Goal: Task Accomplishment & Management: Use online tool/utility

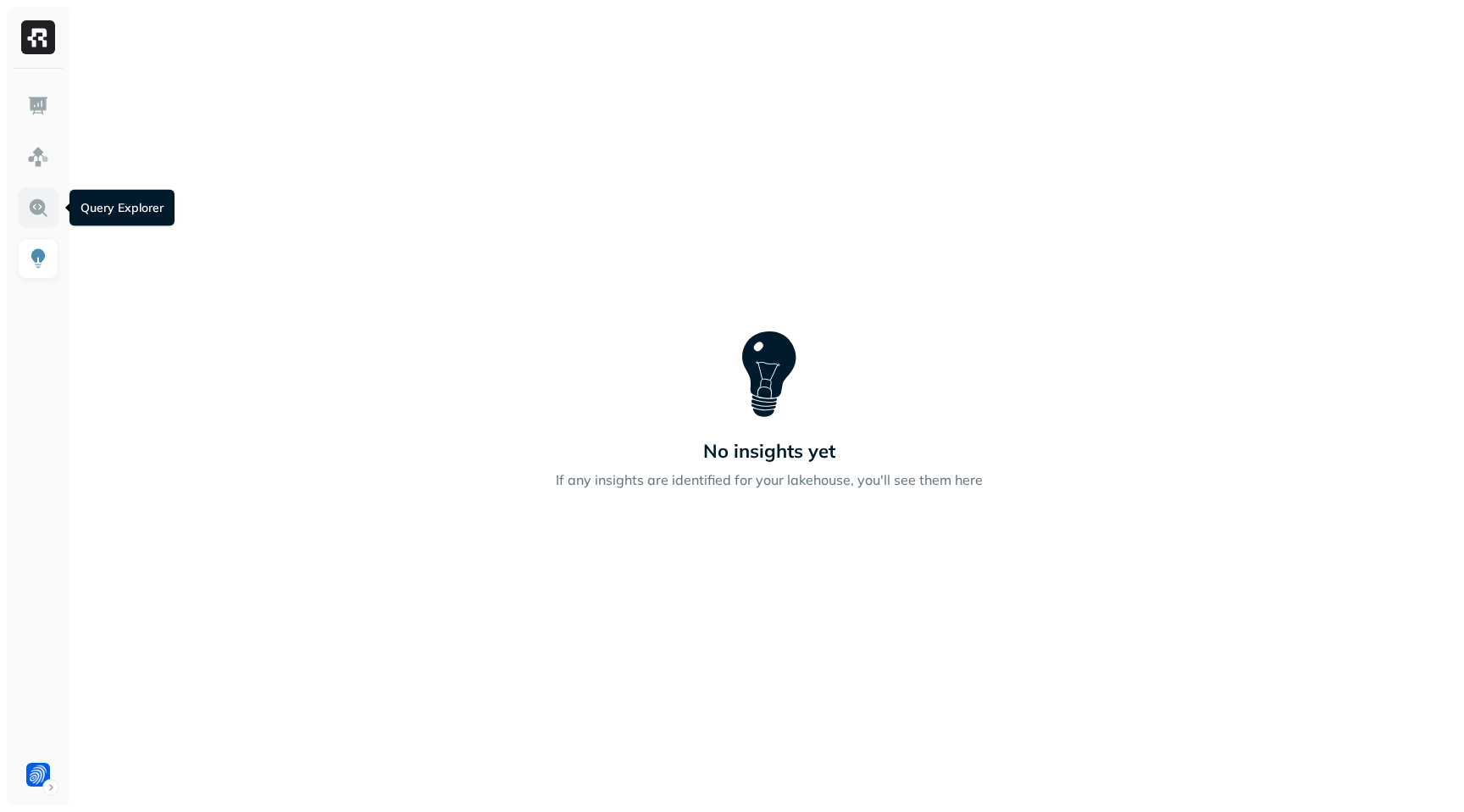
click at [39, 216] on img at bounding box center [37, 207] width 22 height 22
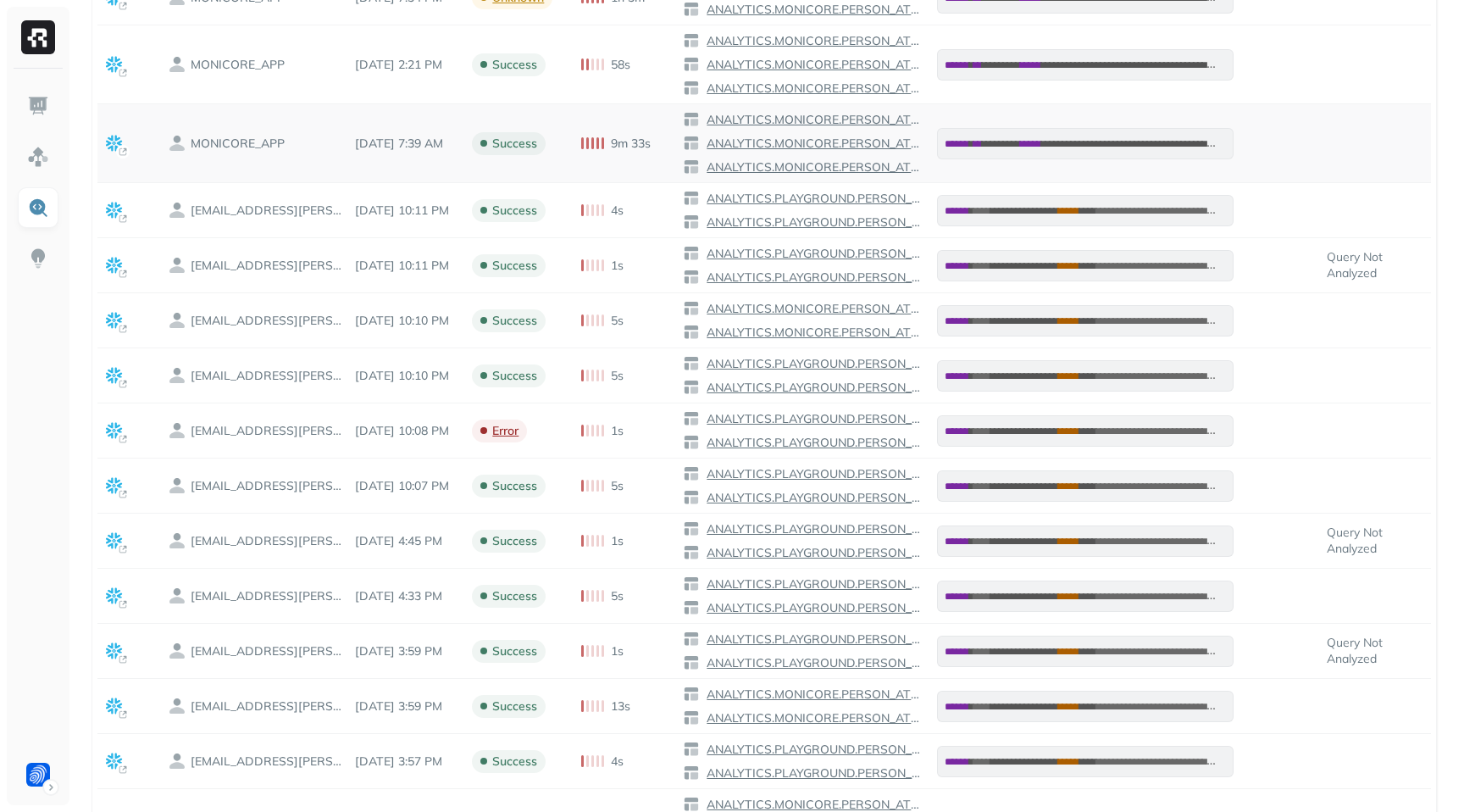
scroll to position [616, 0]
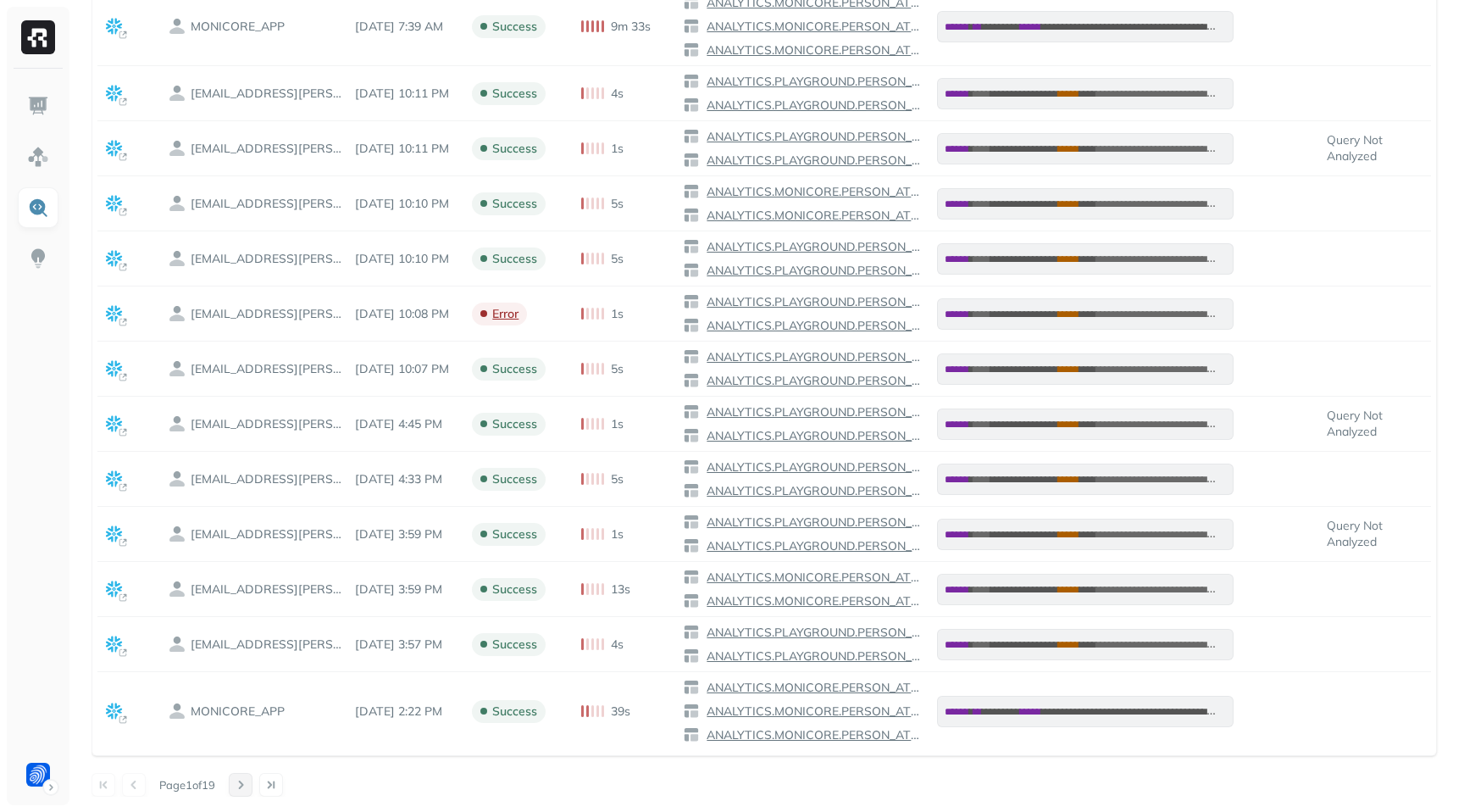
click at [247, 789] on button at bounding box center [240, 784] width 23 height 23
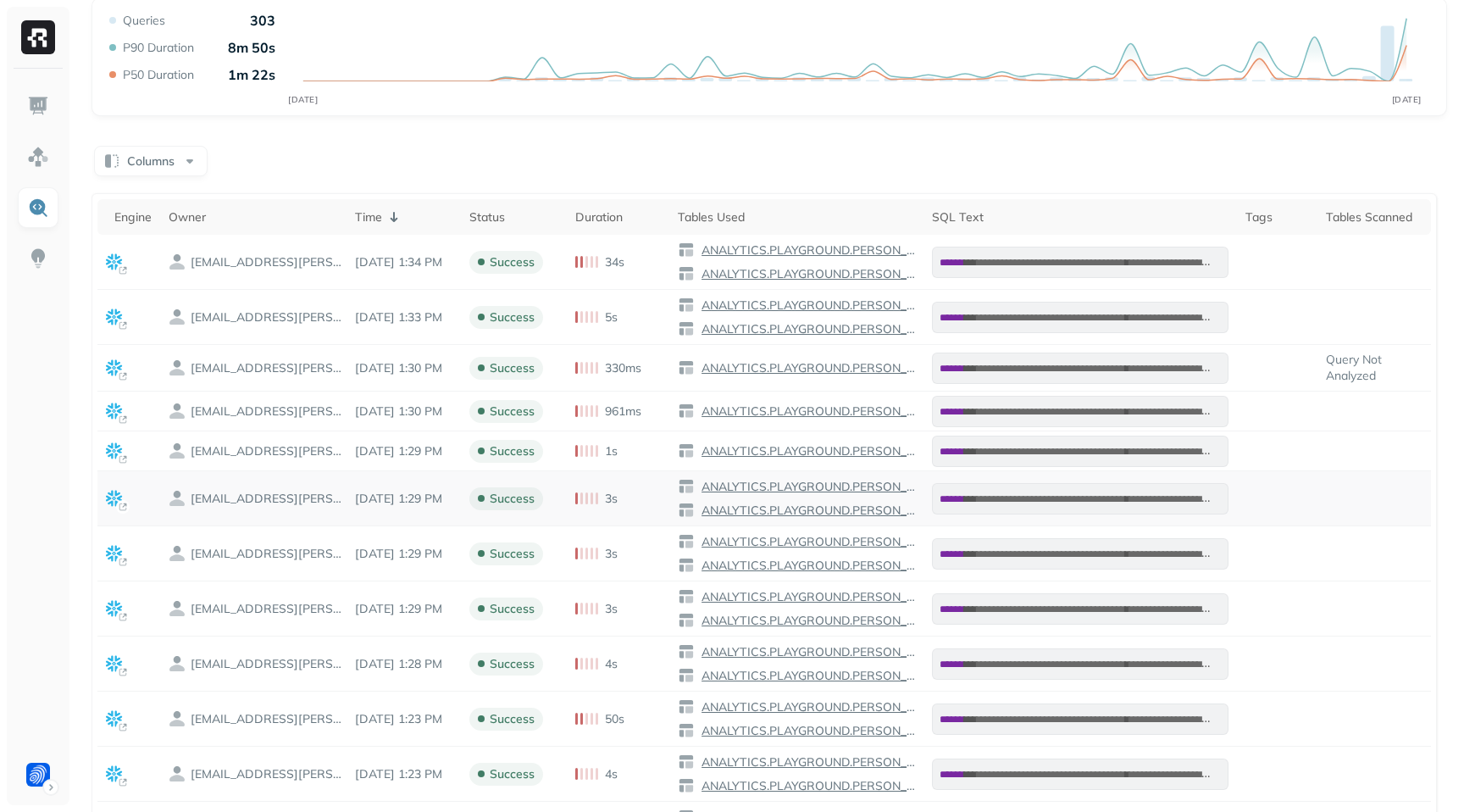
scroll to position [0, 0]
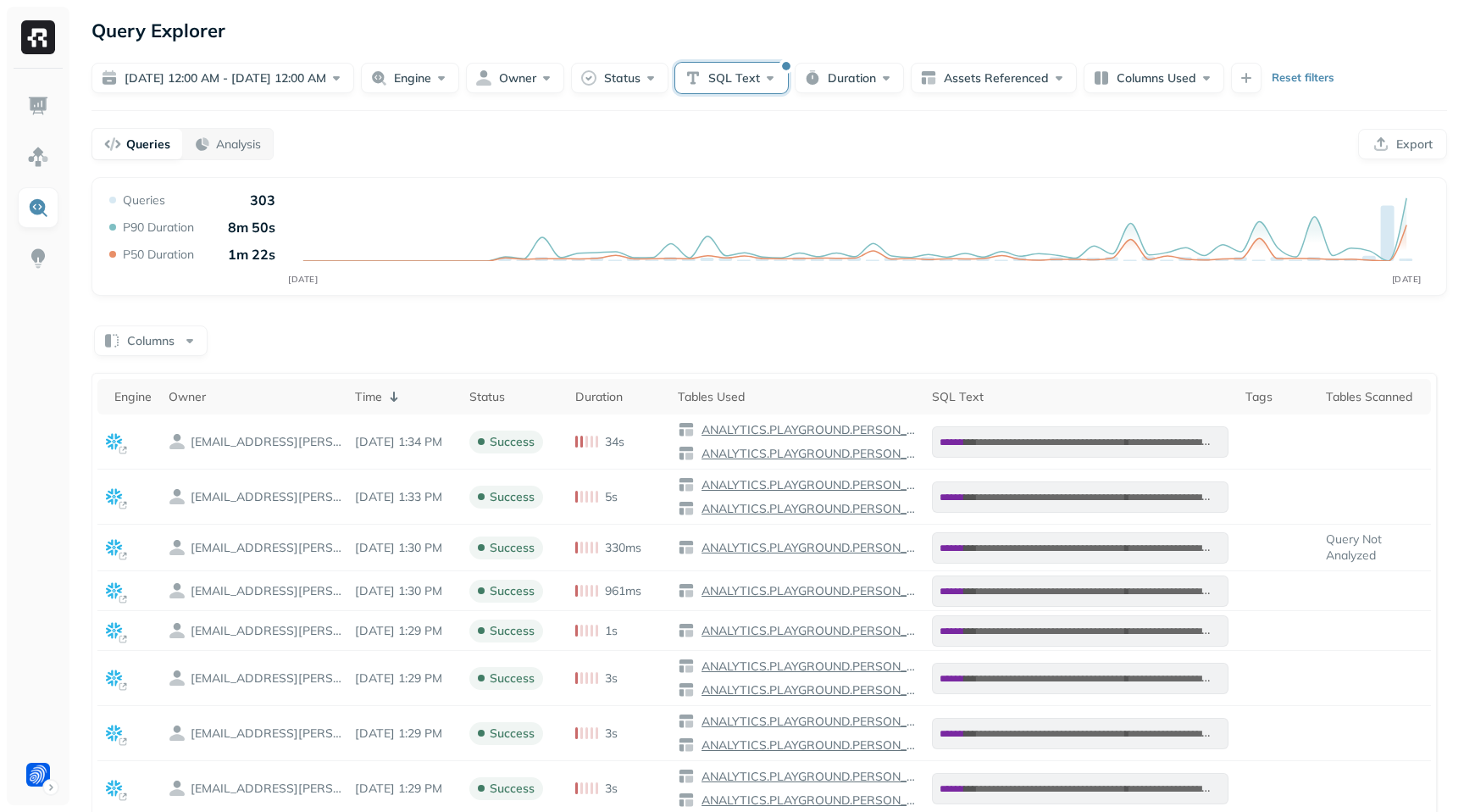
click at [781, 74] on button "SQL Text" at bounding box center [732, 77] width 113 height 30
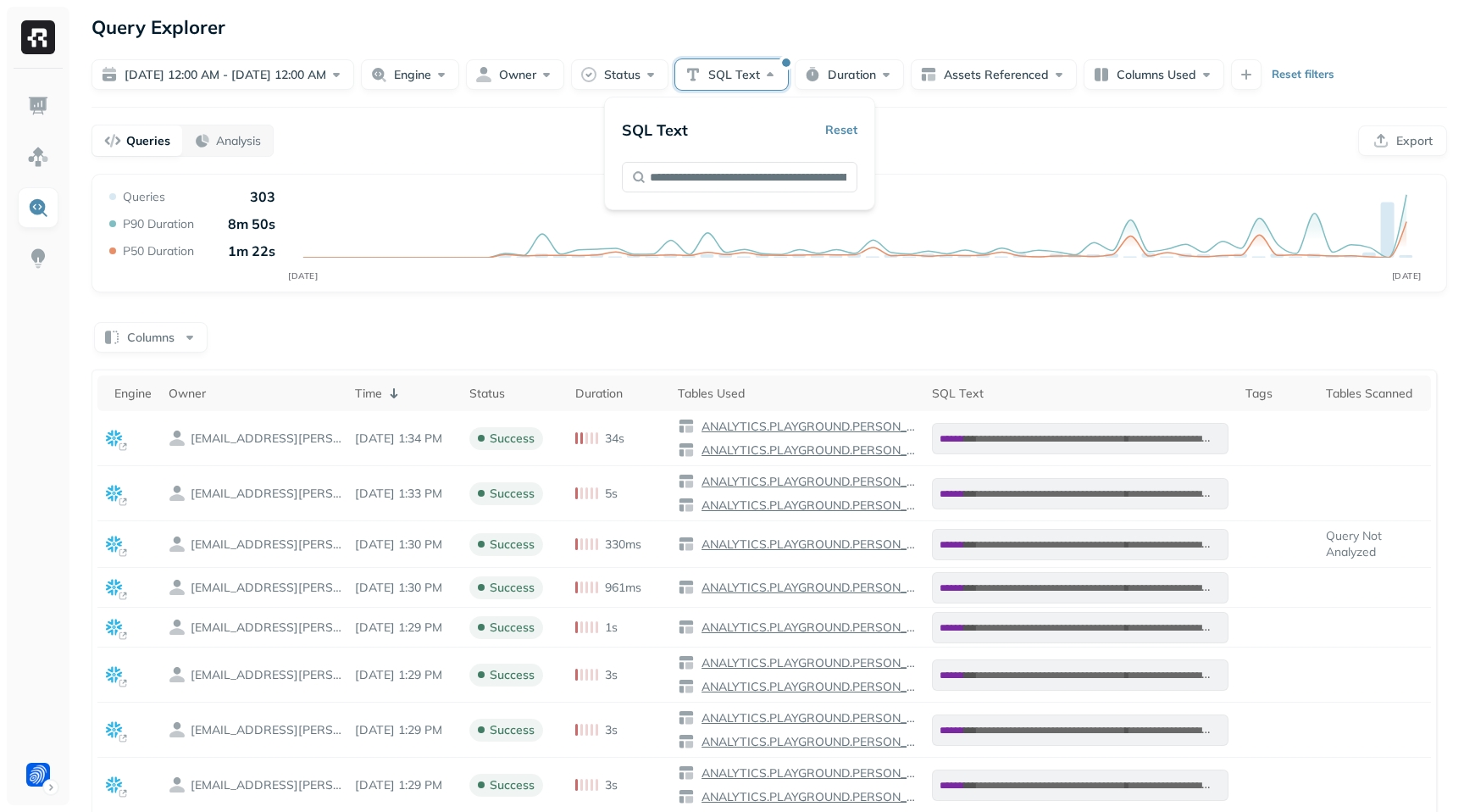
click at [966, 124] on div "Queries Analysis Export" at bounding box center [769, 140] width 1355 height 32
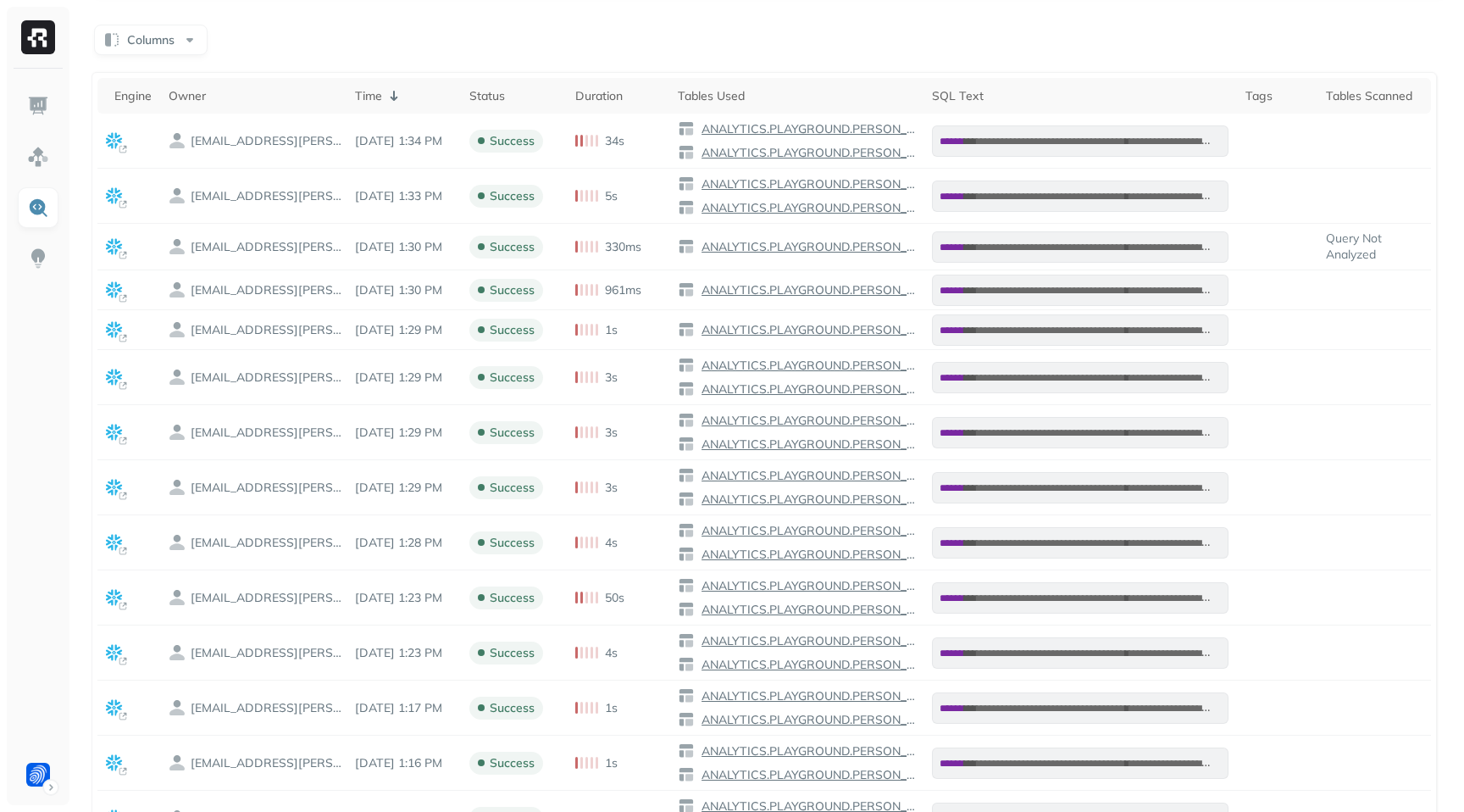
scroll to position [506, 0]
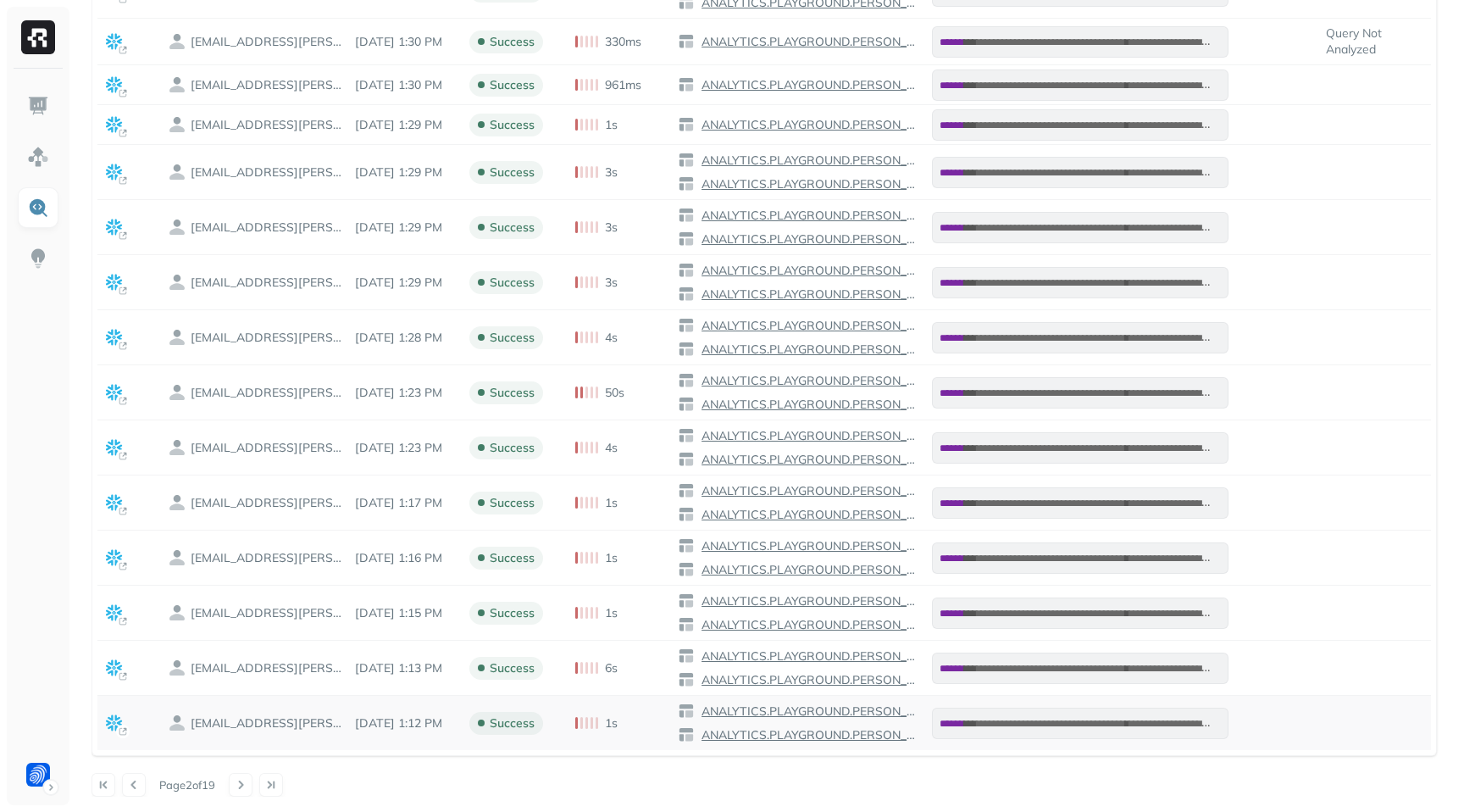
click at [130, 787] on button at bounding box center [133, 784] width 23 height 23
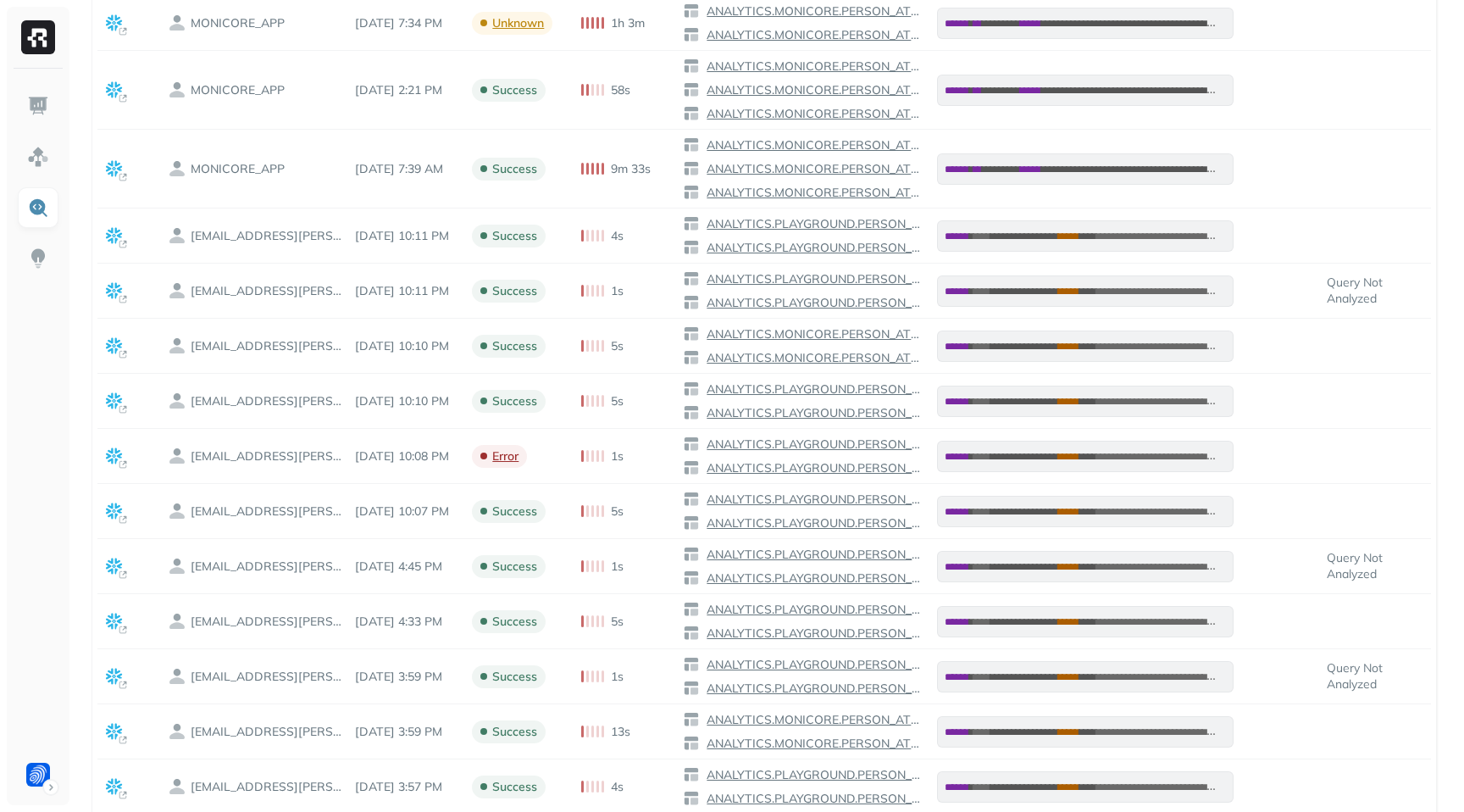
scroll to position [616, 0]
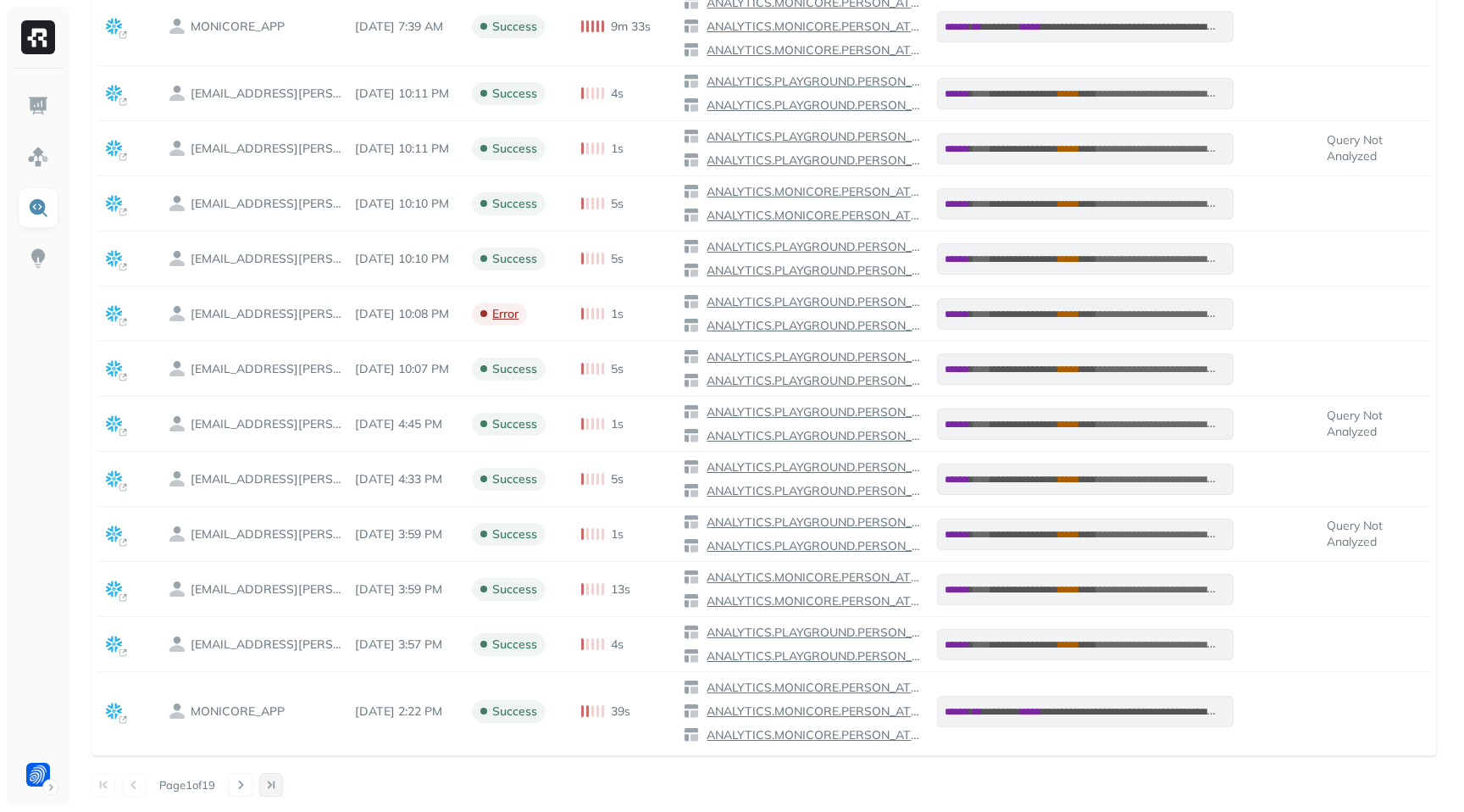
click at [283, 786] on button at bounding box center [270, 784] width 23 height 23
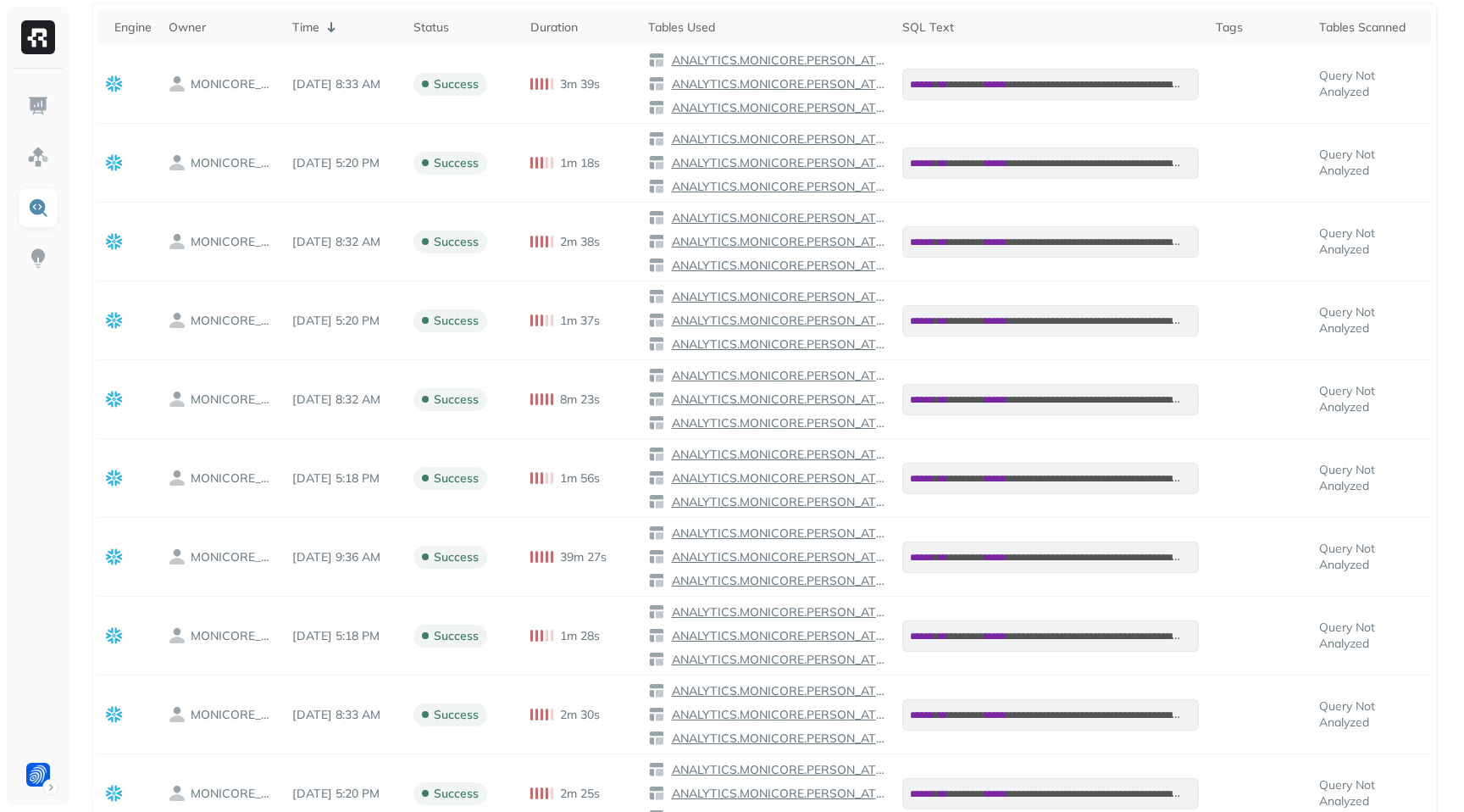
scroll to position [846, 0]
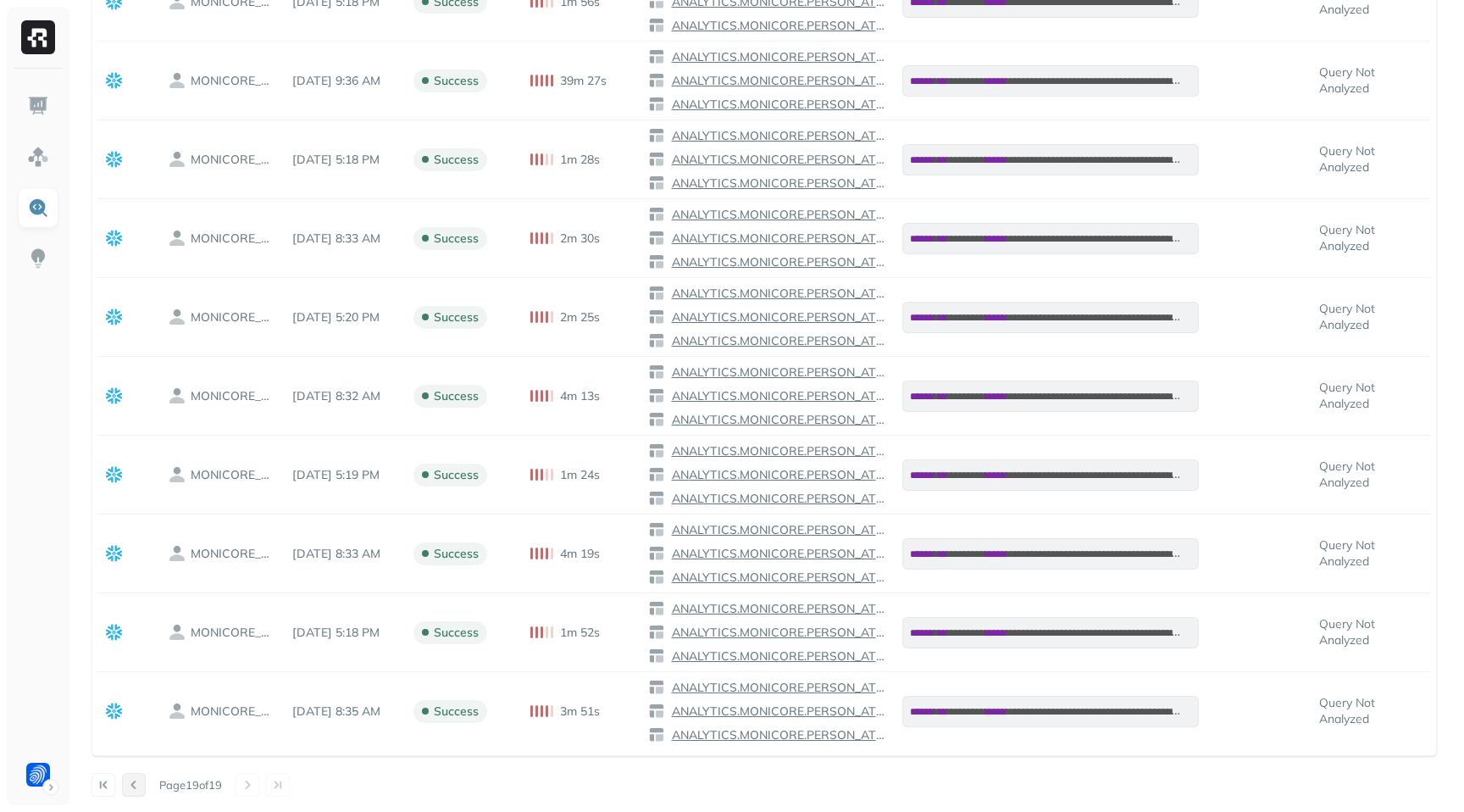
click at [137, 782] on button at bounding box center [133, 784] width 23 height 23
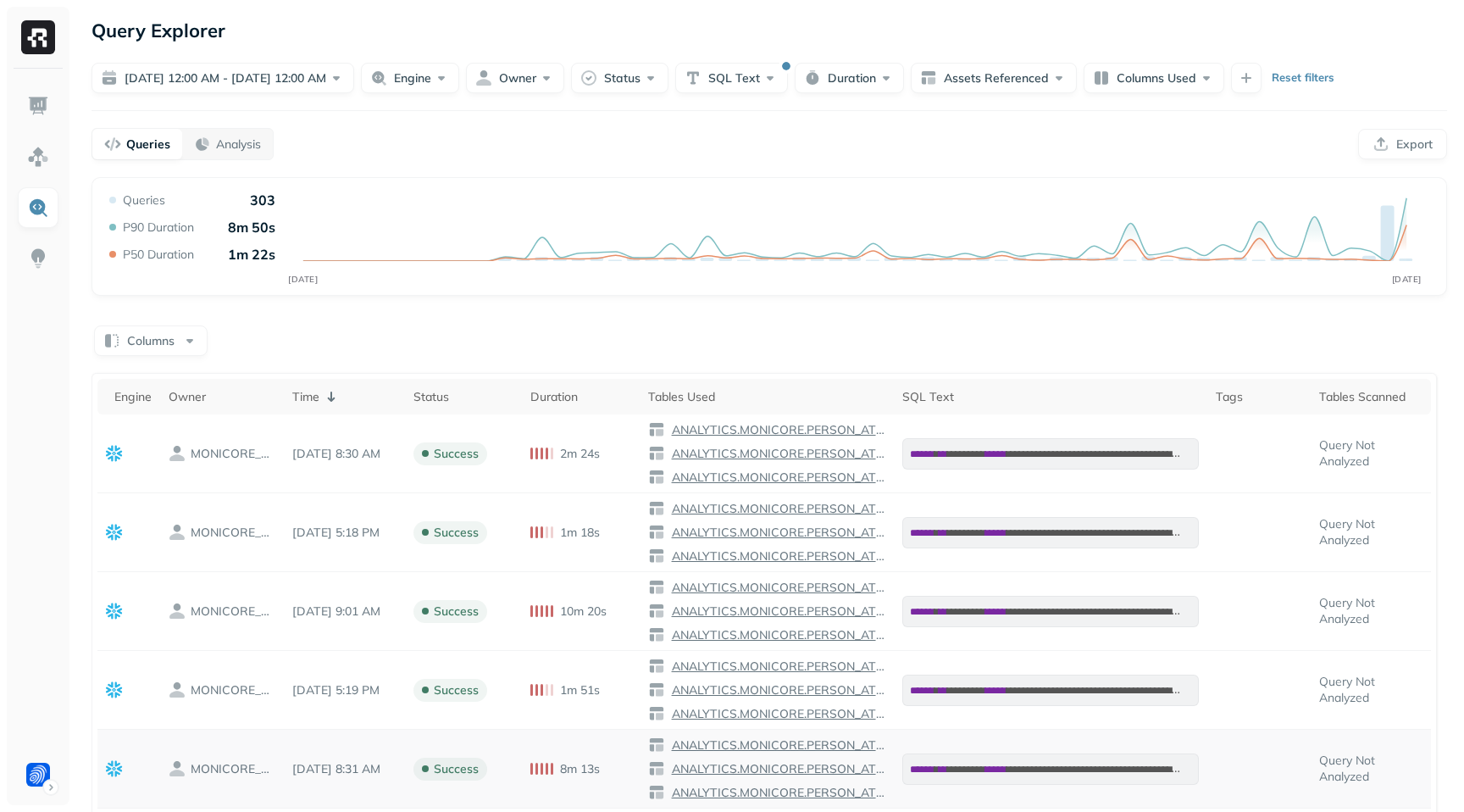
scroll to position [924, 0]
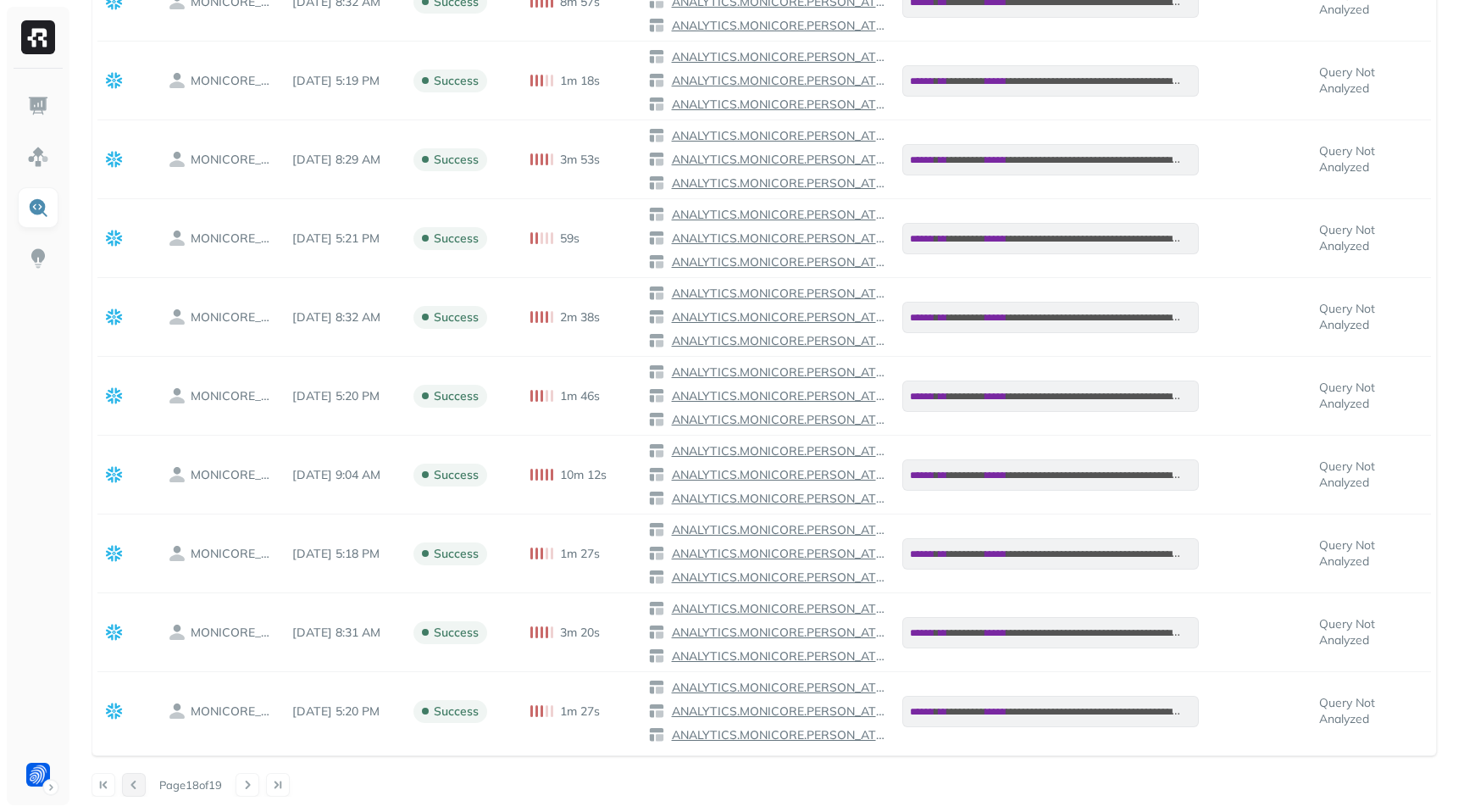
click at [139, 780] on button at bounding box center [133, 784] width 23 height 23
click at [126, 790] on button at bounding box center [133, 784] width 23 height 23
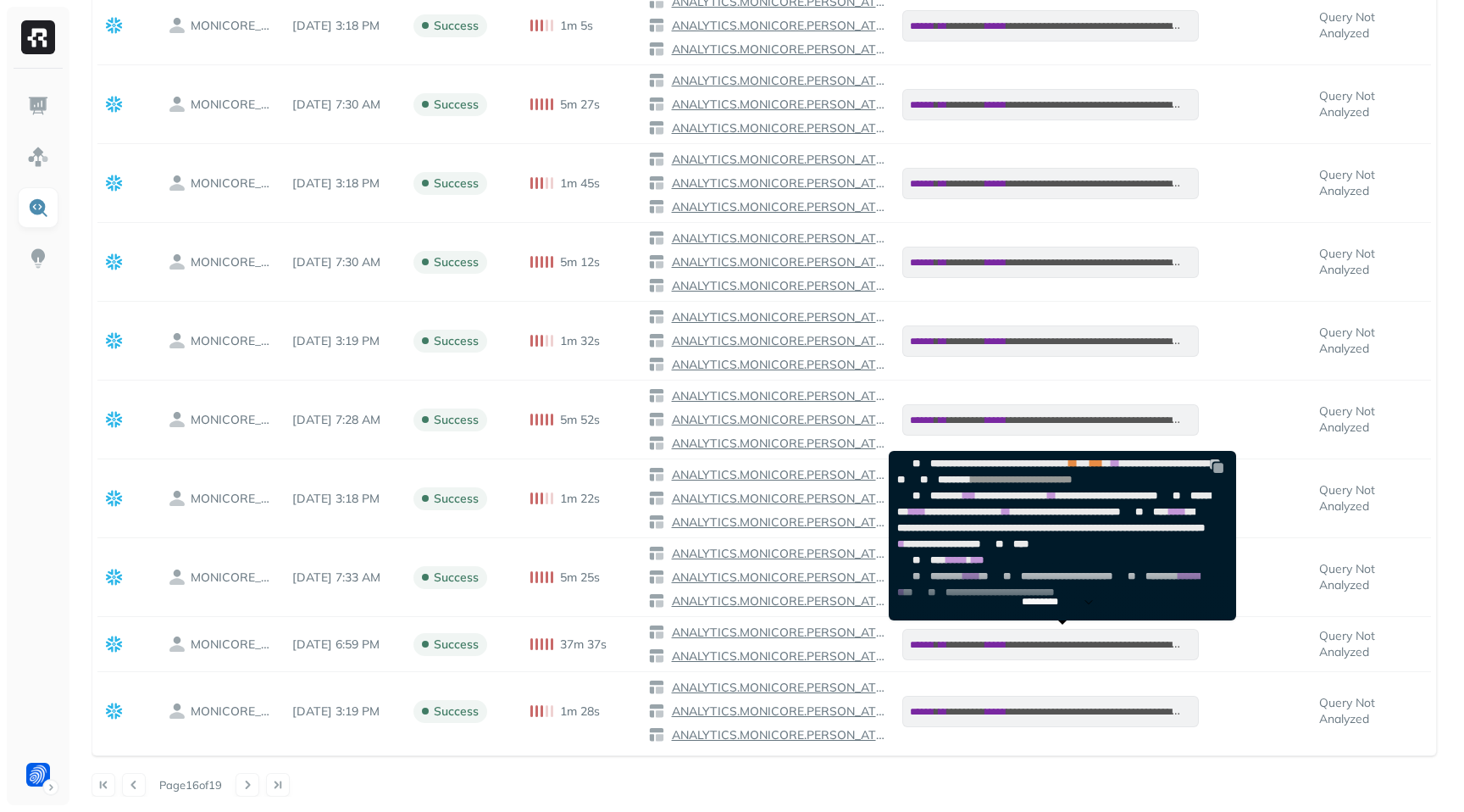
scroll to position [954, 0]
click at [1066, 604] on p "*********" at bounding box center [1048, 602] width 53 height 13
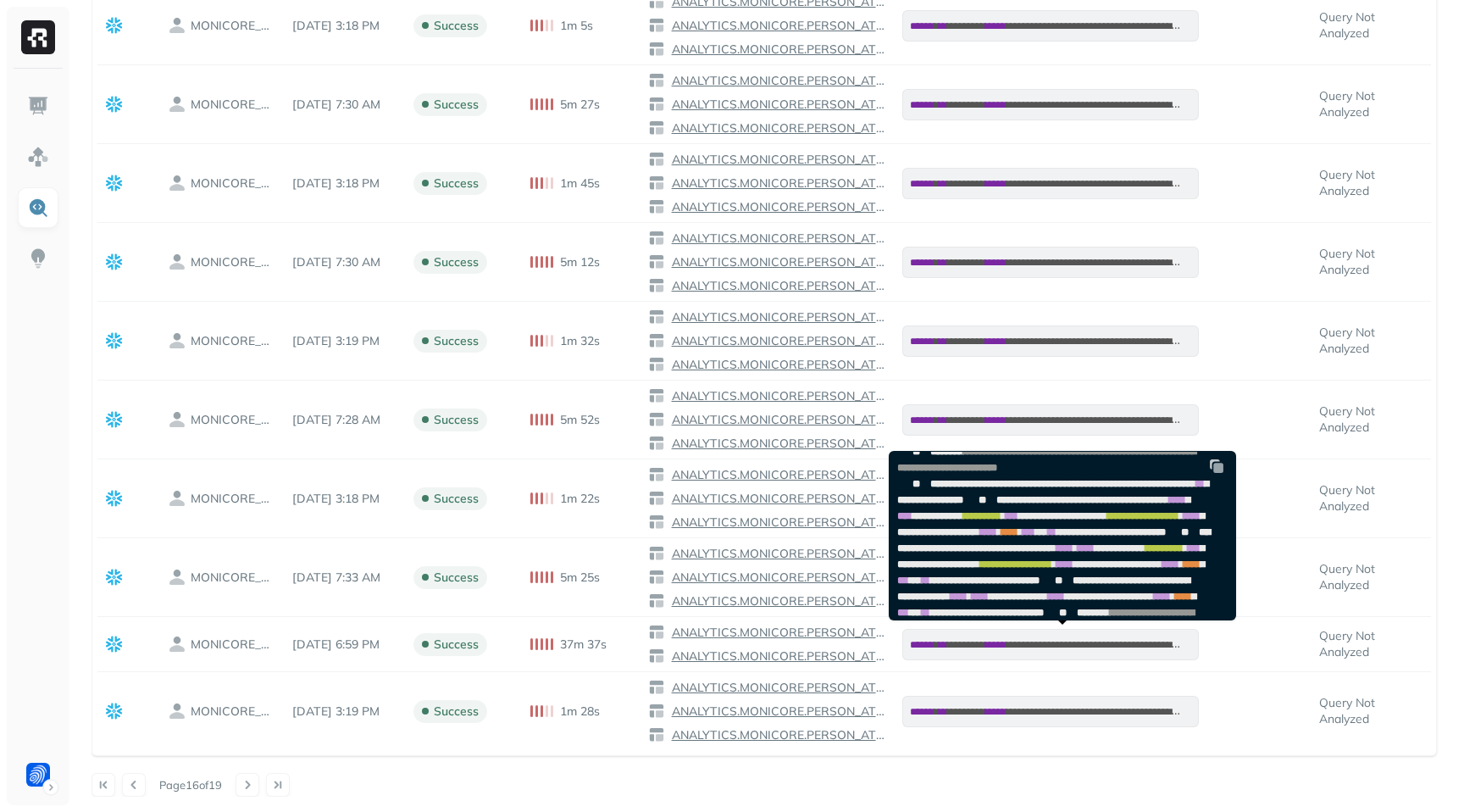
scroll to position [0, 0]
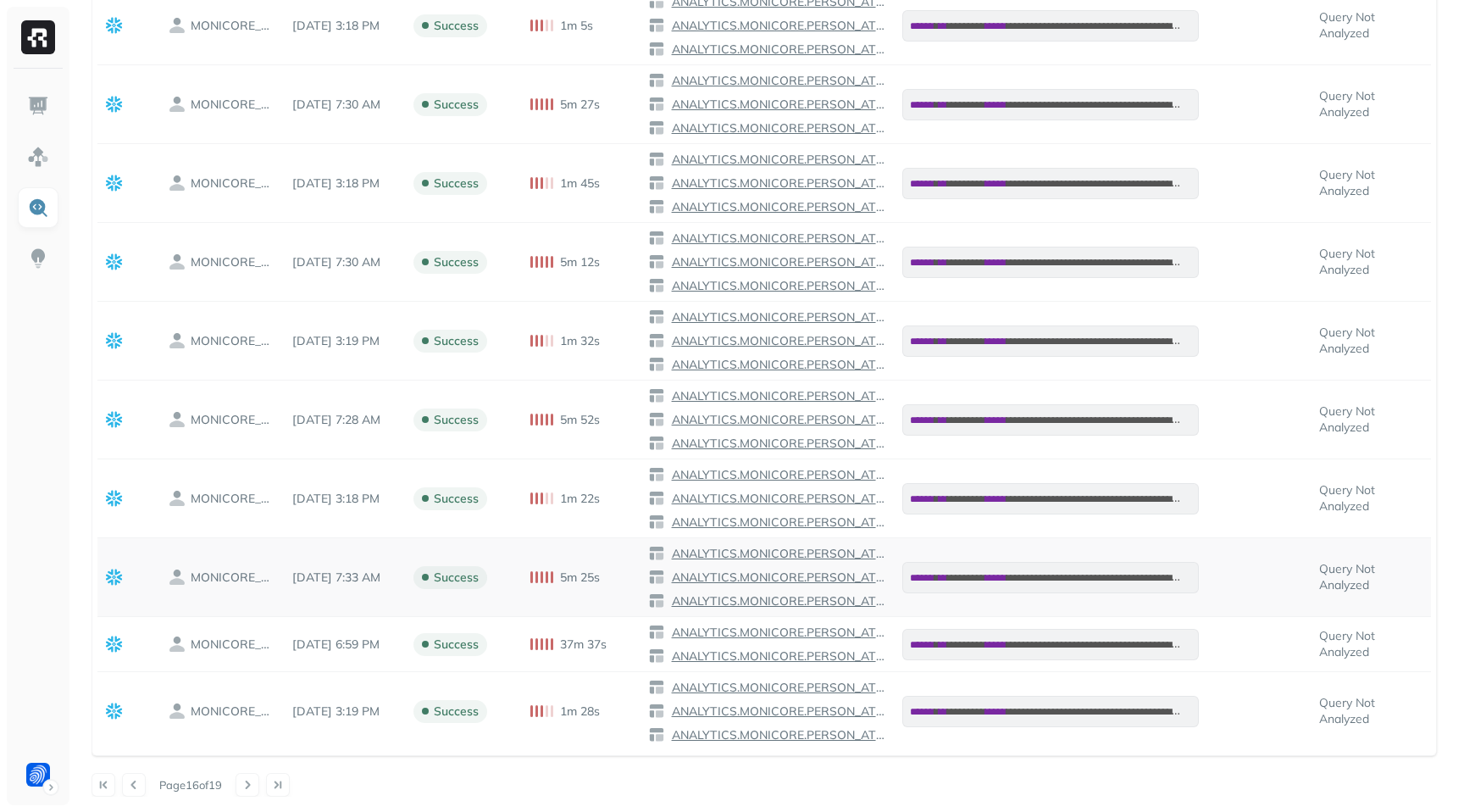
drag, startPoint x: 89, startPoint y: 580, endPoint x: 122, endPoint y: 576, distance: 33.2
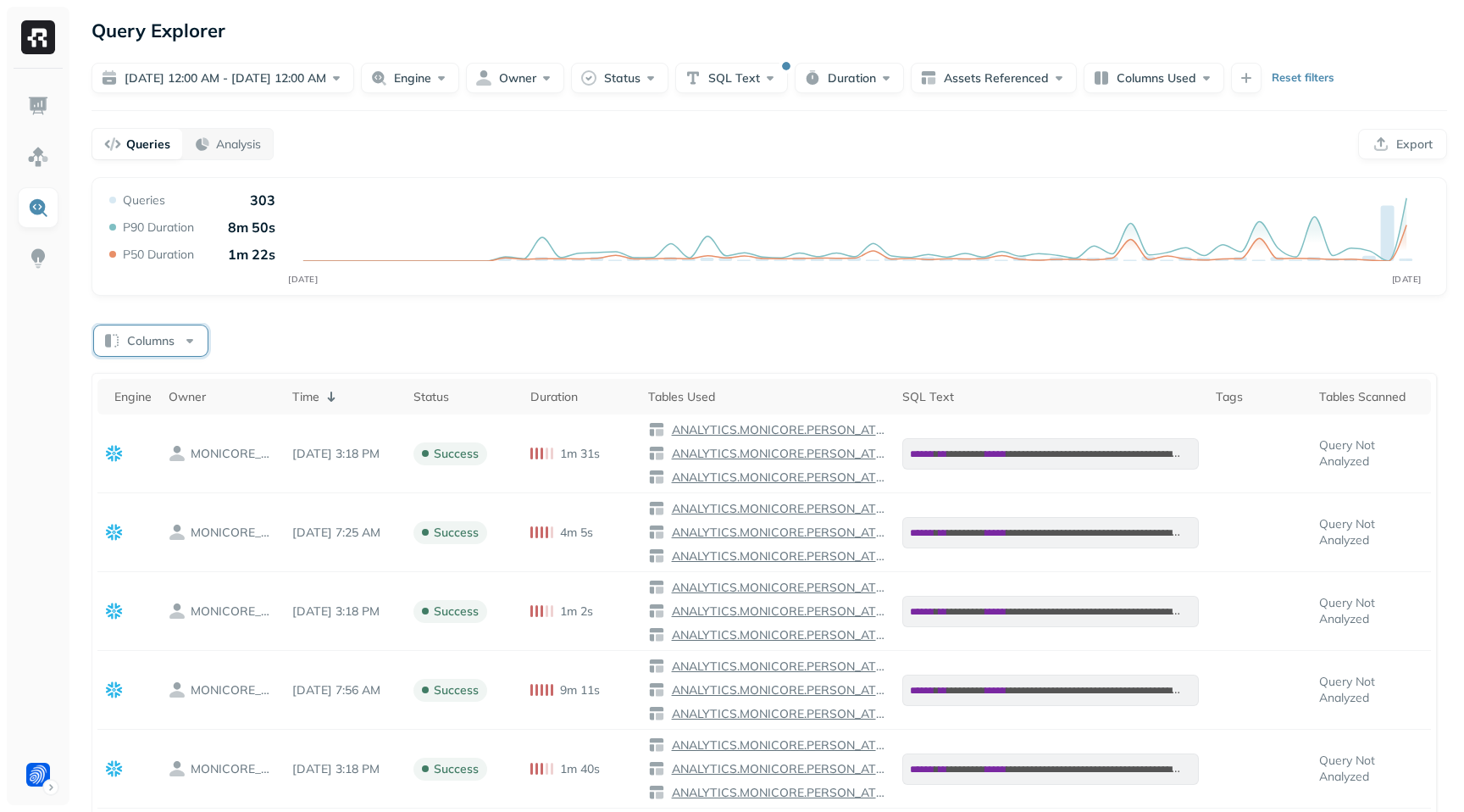
click at [168, 348] on button "Columns" at bounding box center [150, 340] width 114 height 30
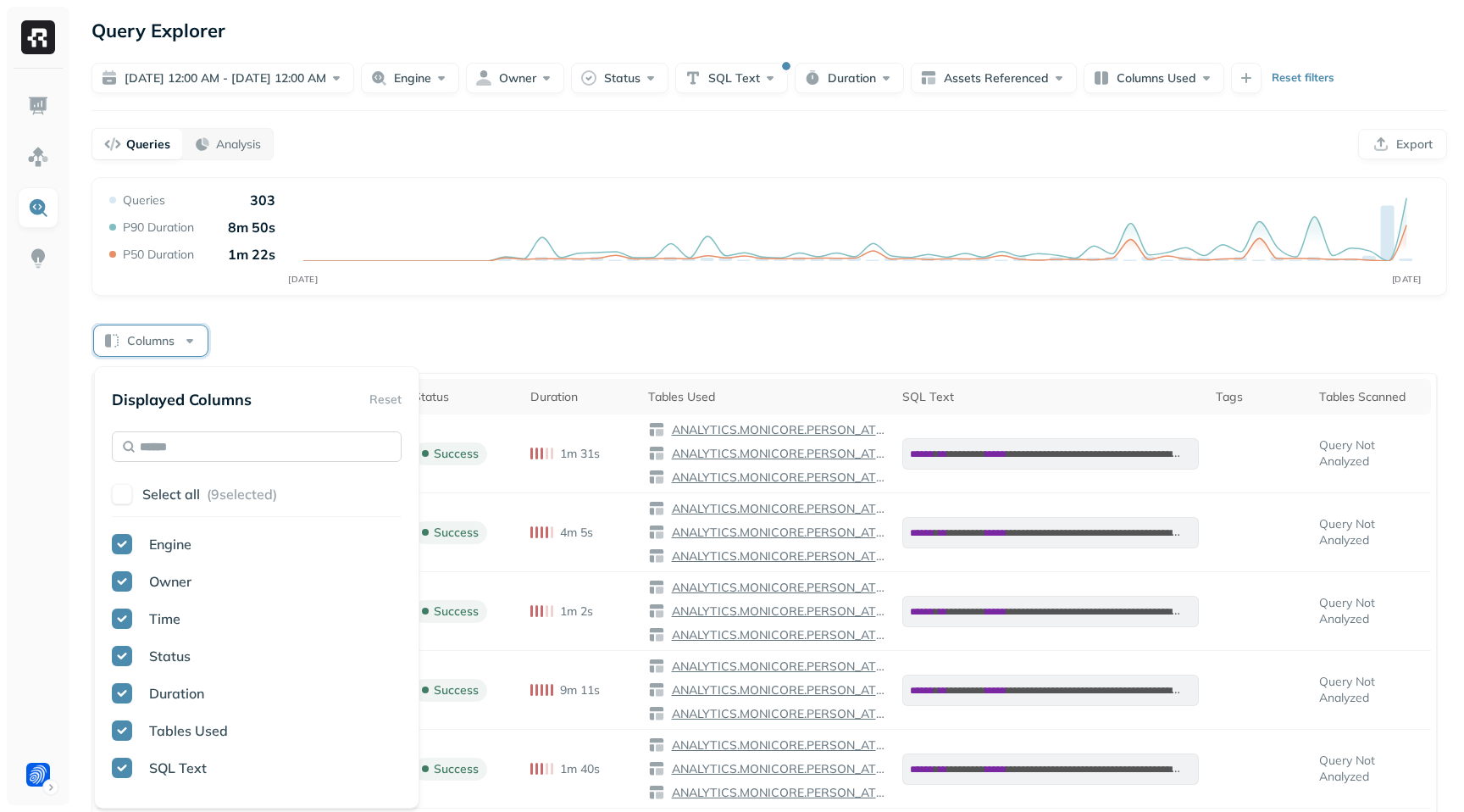
click at [181, 461] on input "text" at bounding box center [256, 446] width 289 height 30
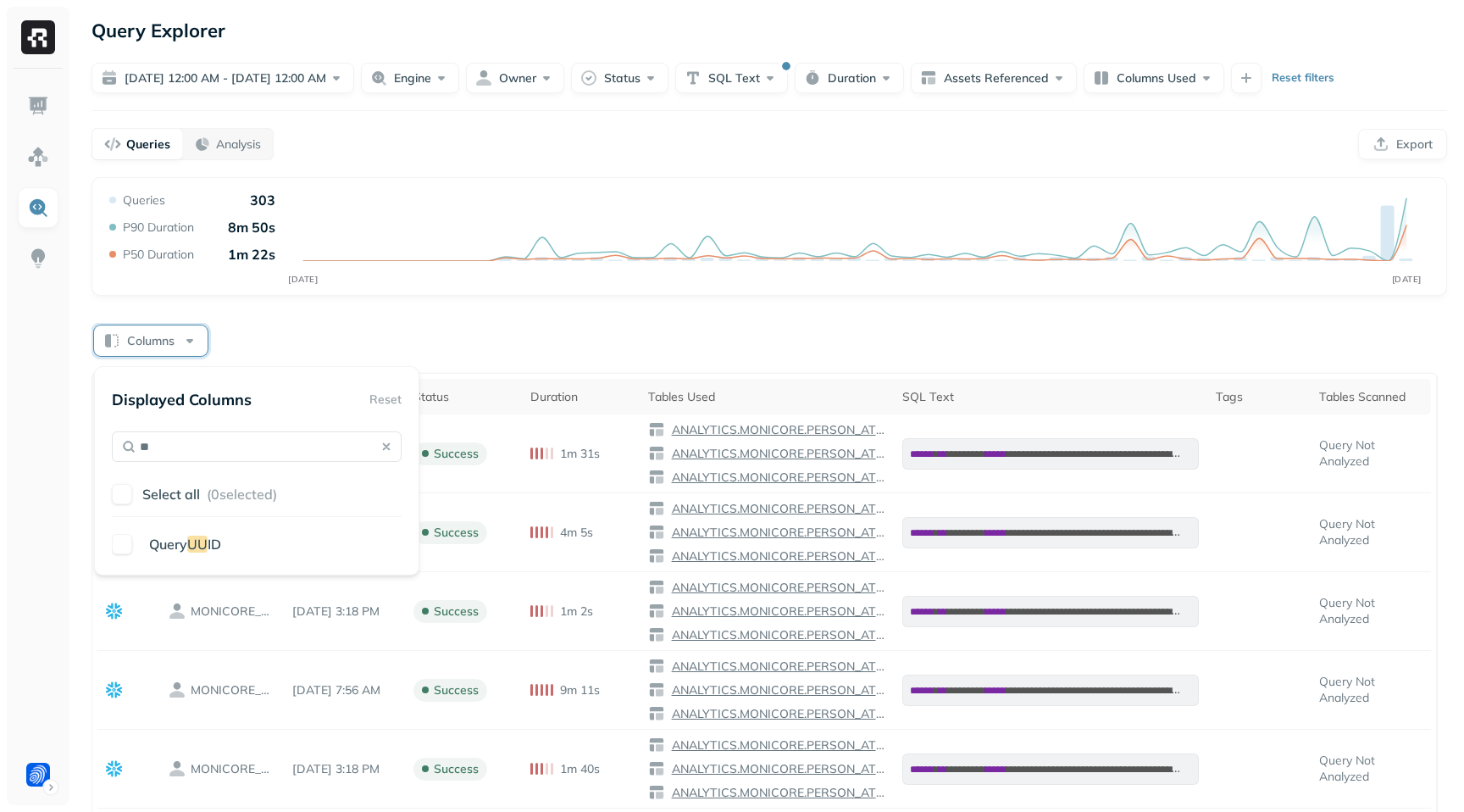
type input "**"
click at [116, 546] on button "button" at bounding box center [122, 543] width 20 height 20
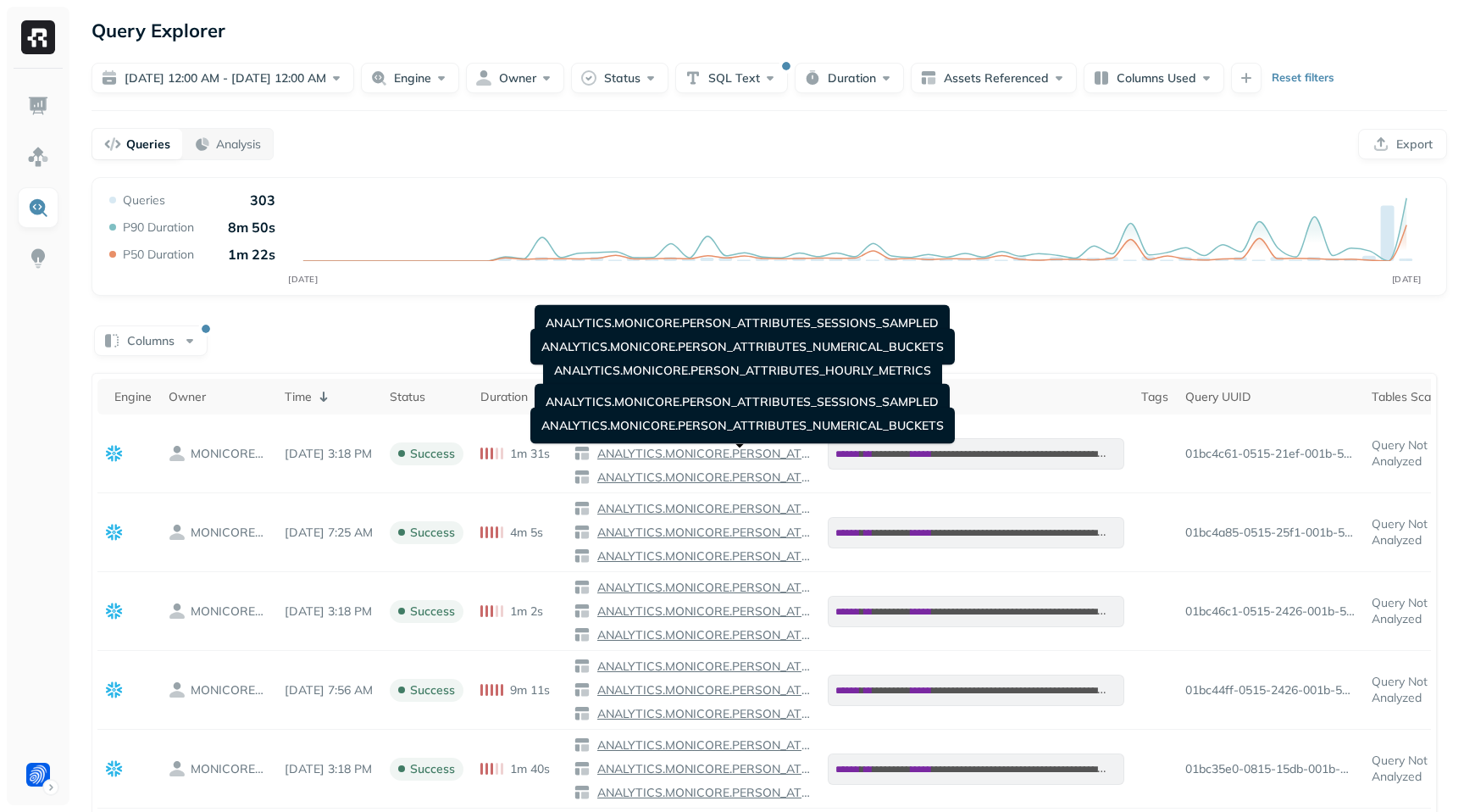
scroll to position [901, 0]
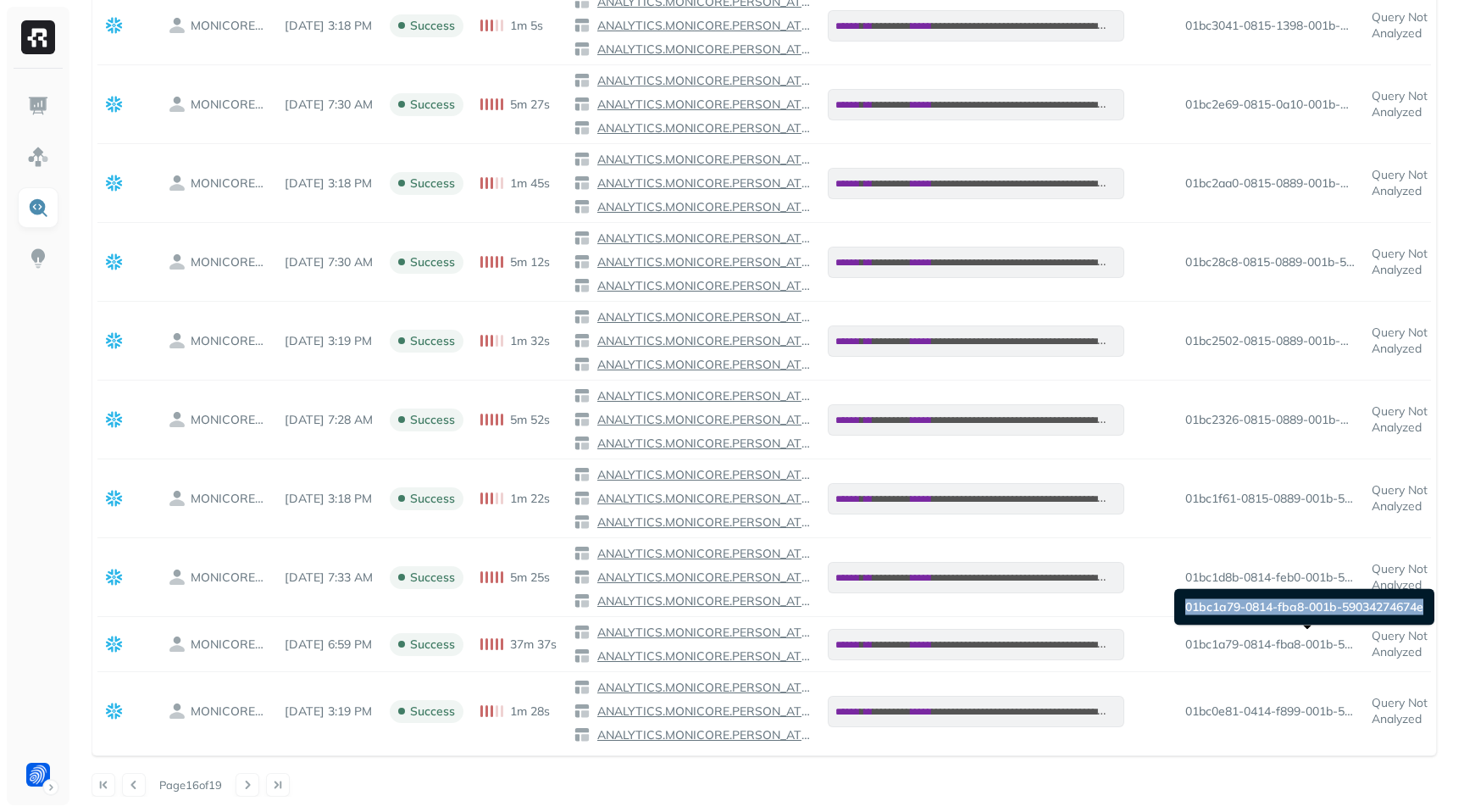
drag, startPoint x: 1186, startPoint y: 609, endPoint x: 1429, endPoint y: 609, distance: 243.0
click at [1429, 609] on div "01bc1a79-0814-fba8-001b-59034274674e 01bc1a79-0814-fba8-001b-59034274674e" at bounding box center [1304, 607] width 260 height 37
copy div "01bc1a79-0814-fba8-001b-59034274674e"
